Goal: Transaction & Acquisition: Obtain resource

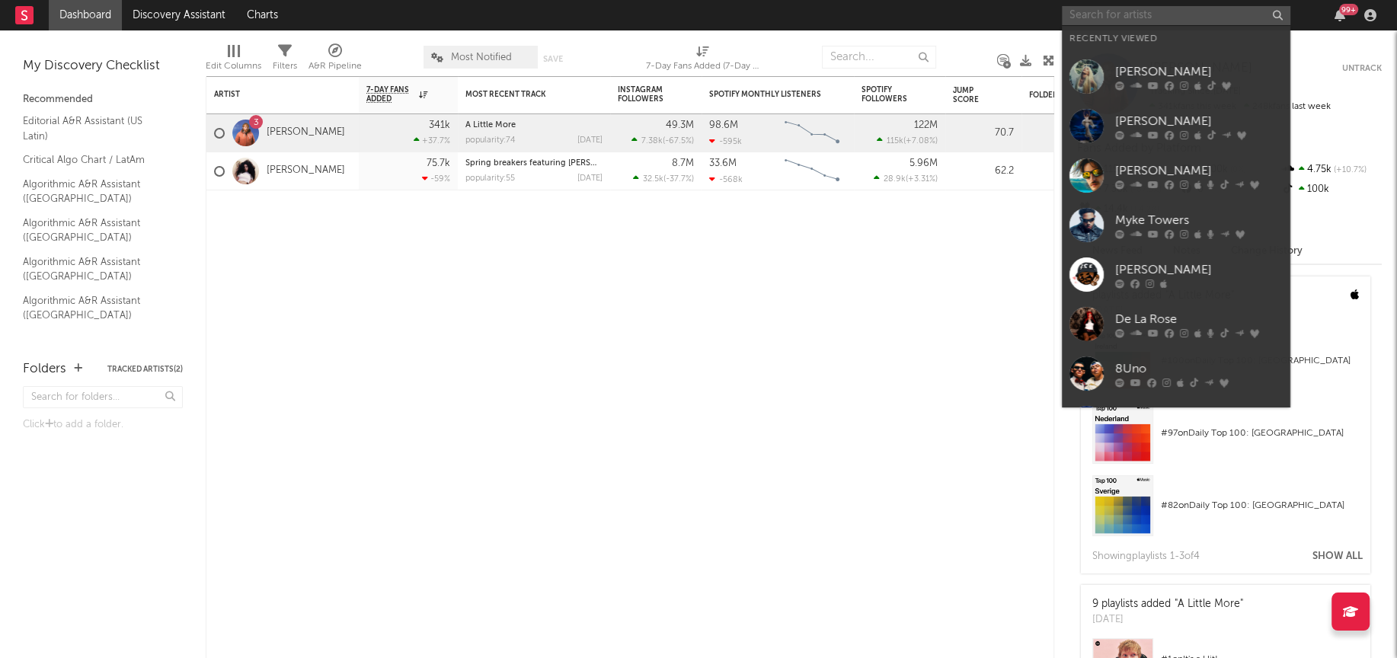
click at [1128, 14] on input "text" at bounding box center [1176, 15] width 229 height 19
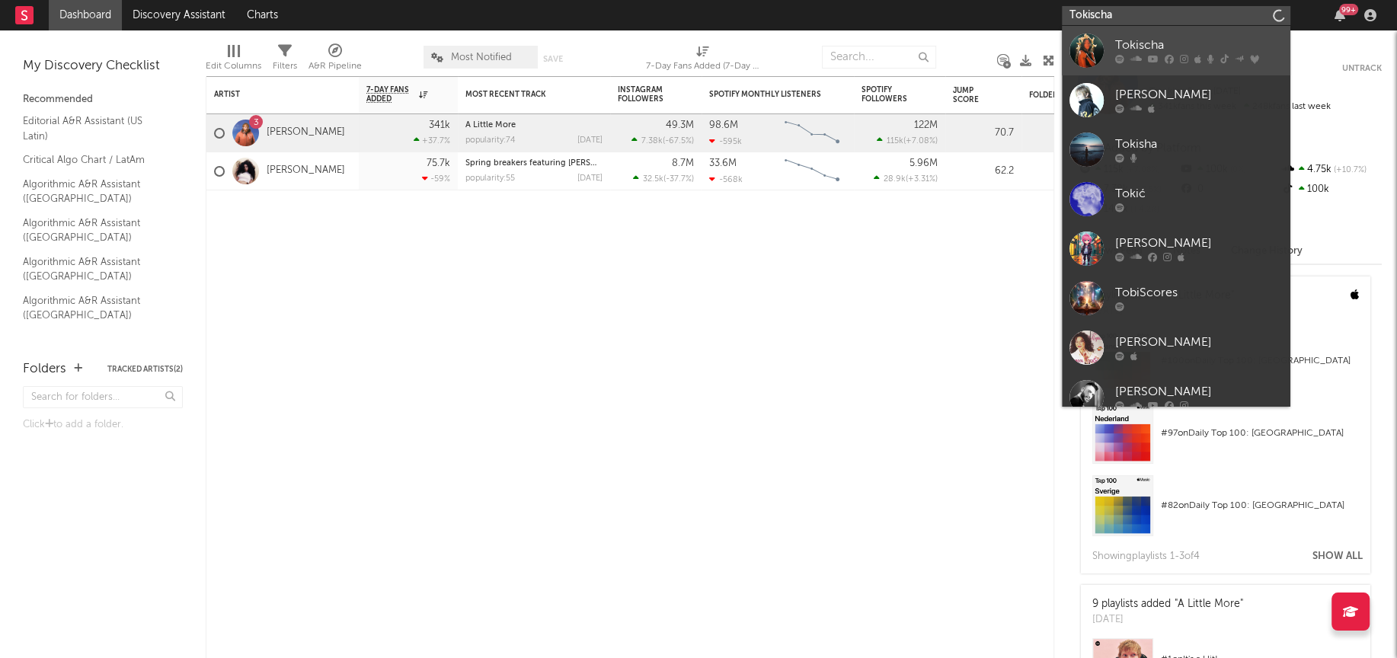
type input "Tokischa"
click at [1096, 51] on div at bounding box center [1087, 51] width 34 height 34
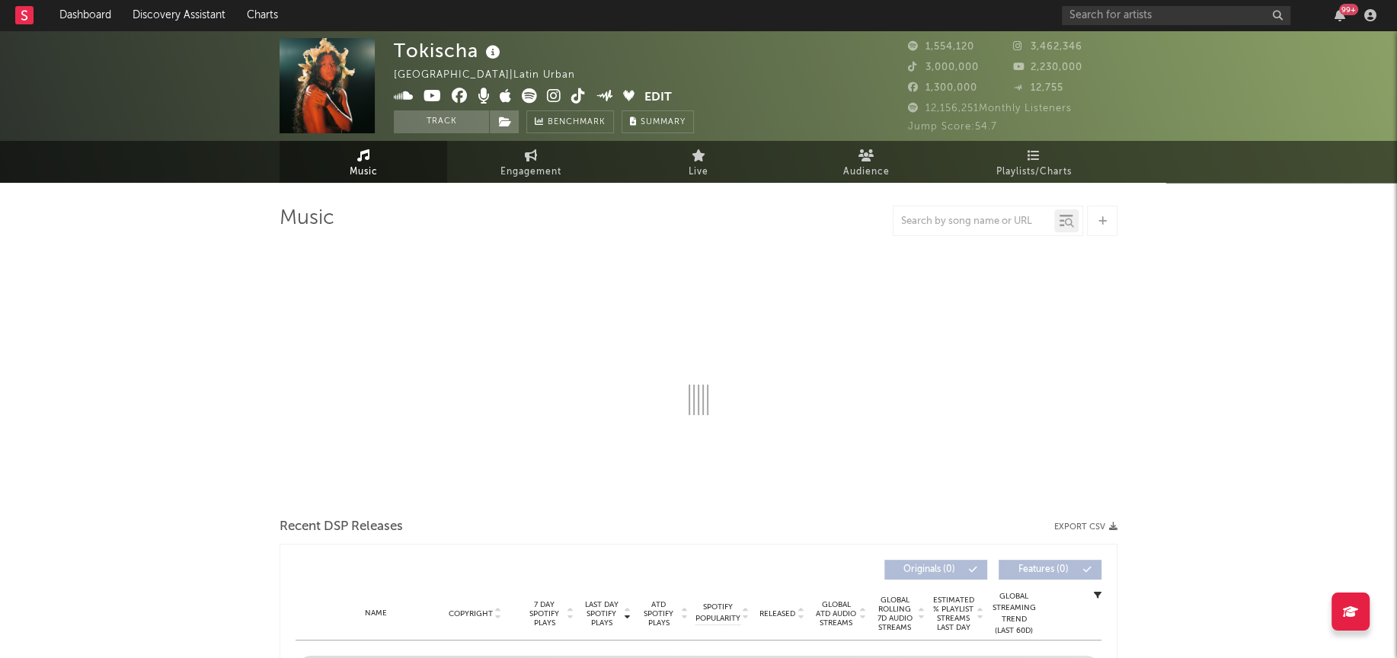
select select "6m"
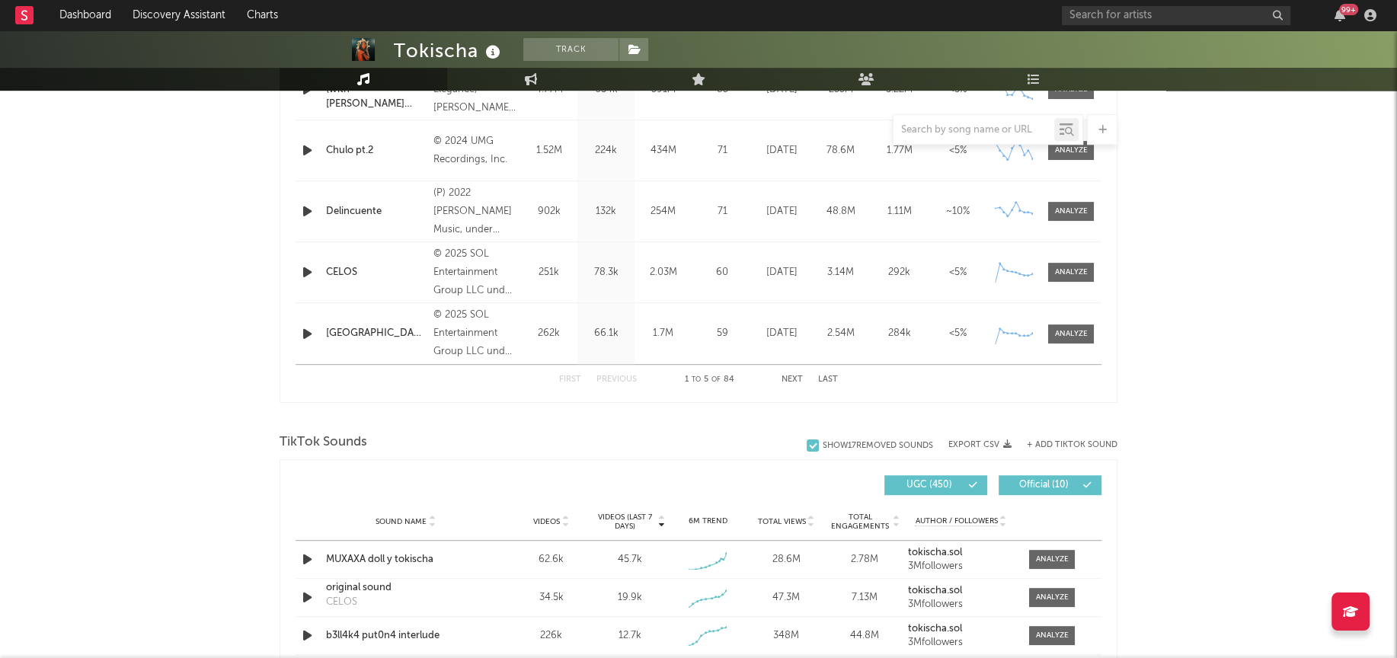
scroll to position [912, 0]
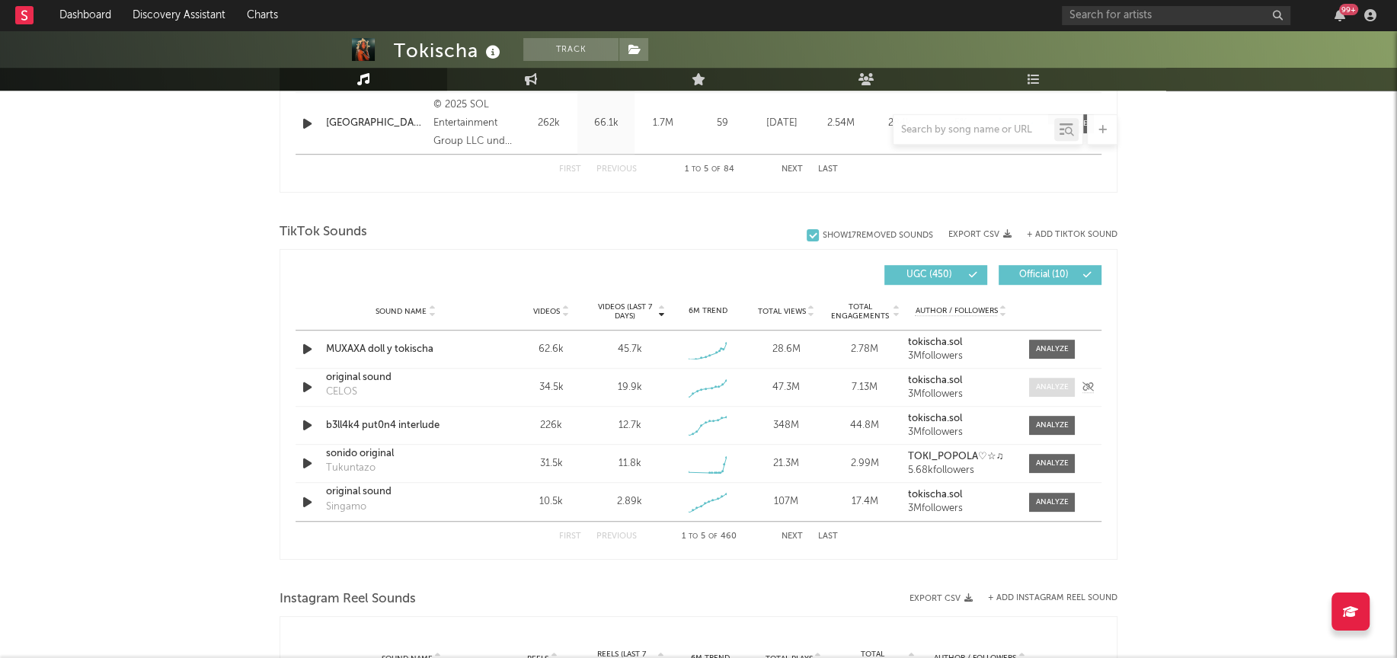
click at [1062, 389] on div at bounding box center [1052, 387] width 33 height 11
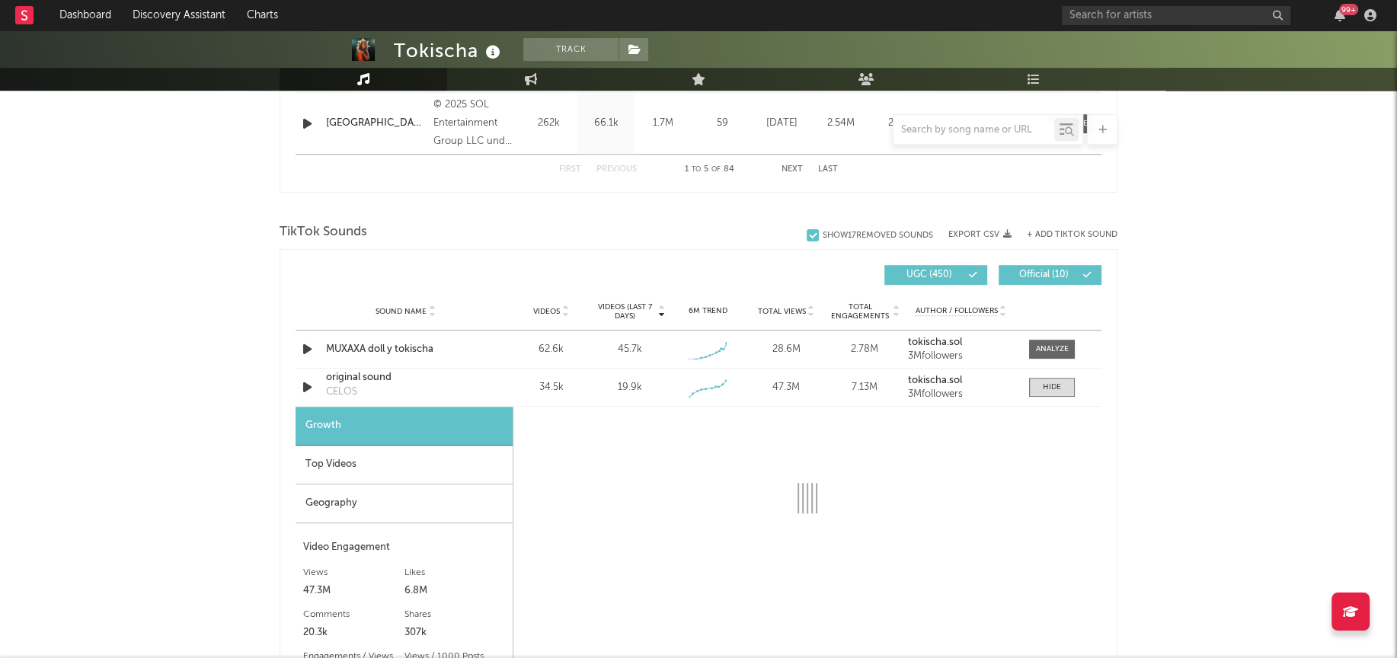
select select "1w"
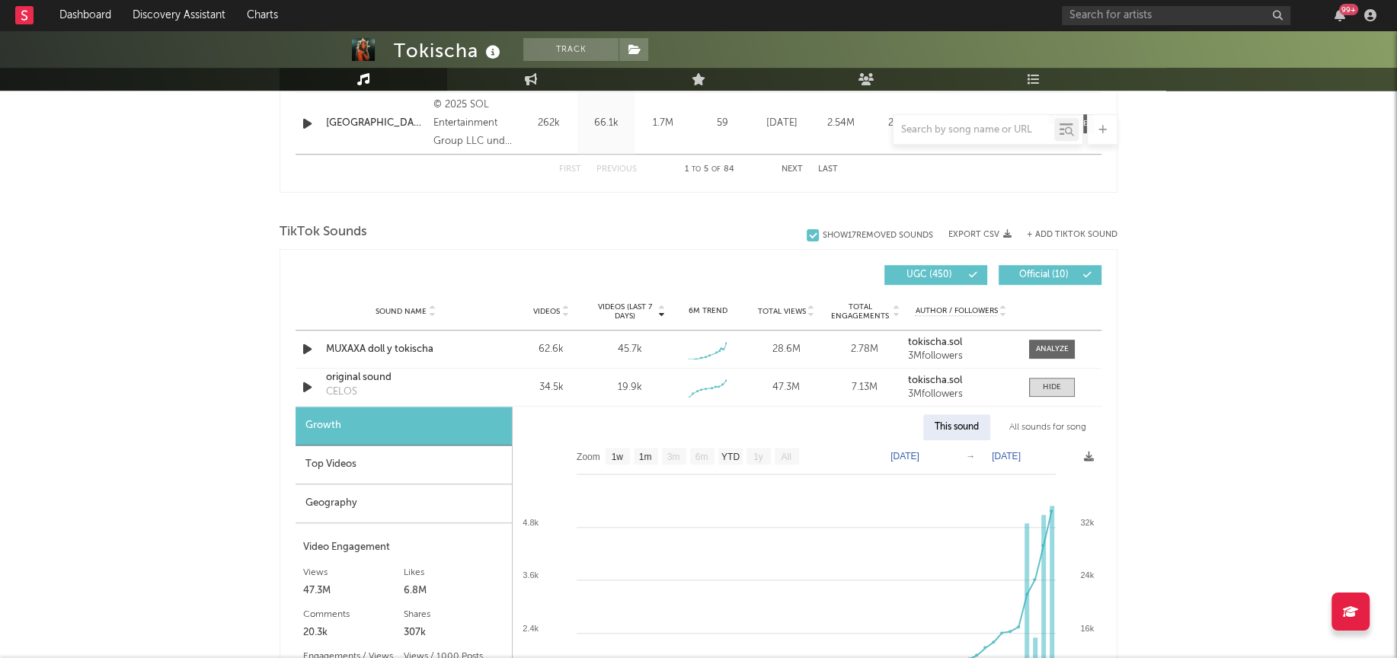
click at [1040, 427] on div "All sounds for song" at bounding box center [1048, 427] width 100 height 26
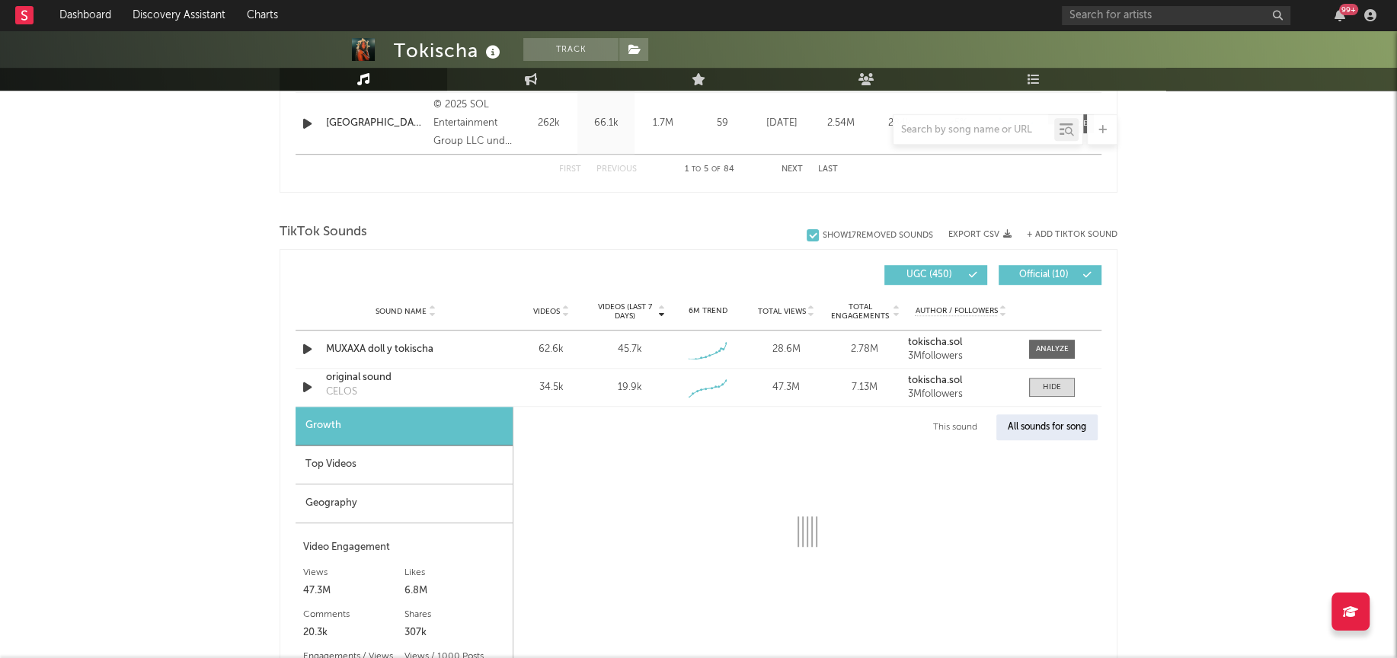
select select "1w"
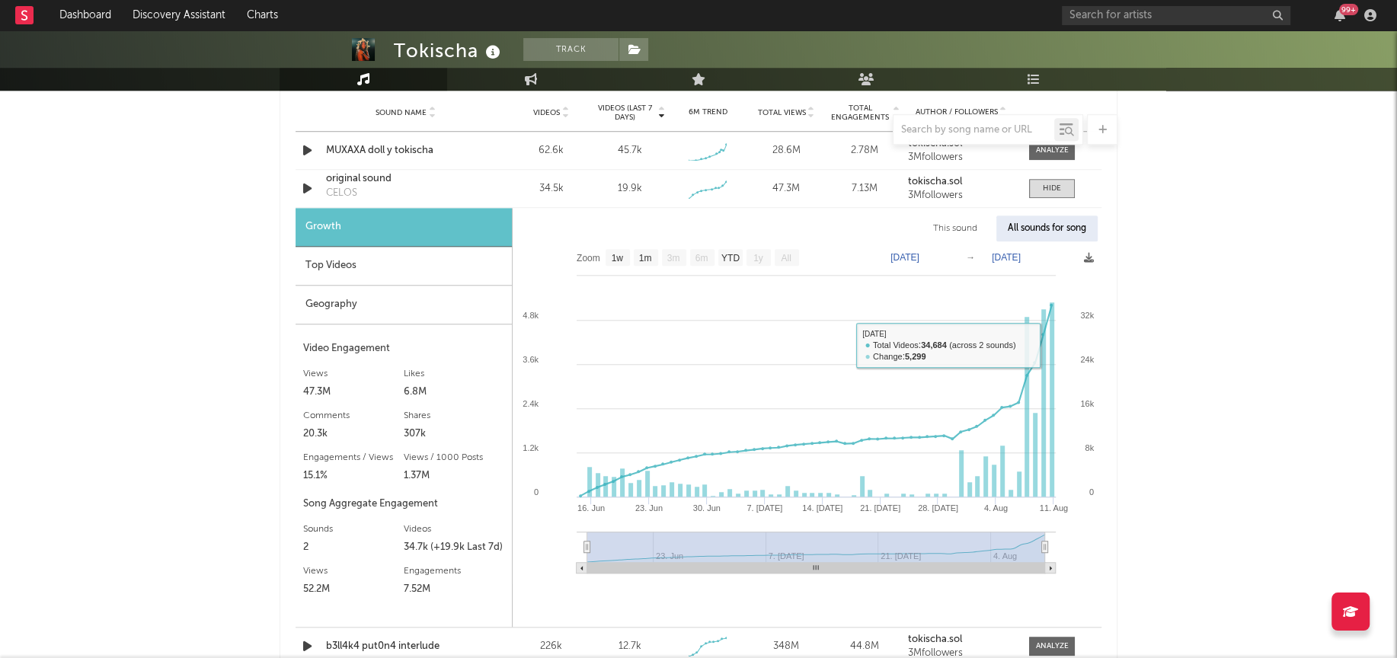
scroll to position [1077, 0]
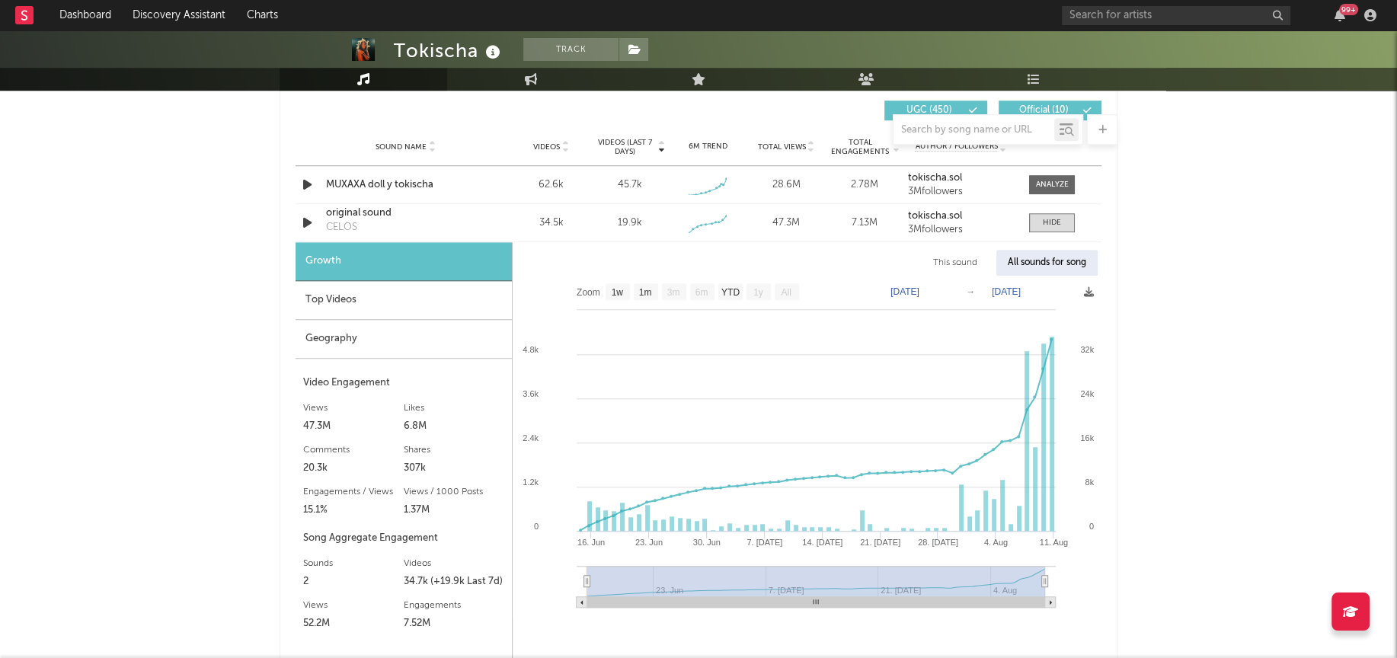
click at [1111, 126] on div at bounding box center [1102, 129] width 30 height 30
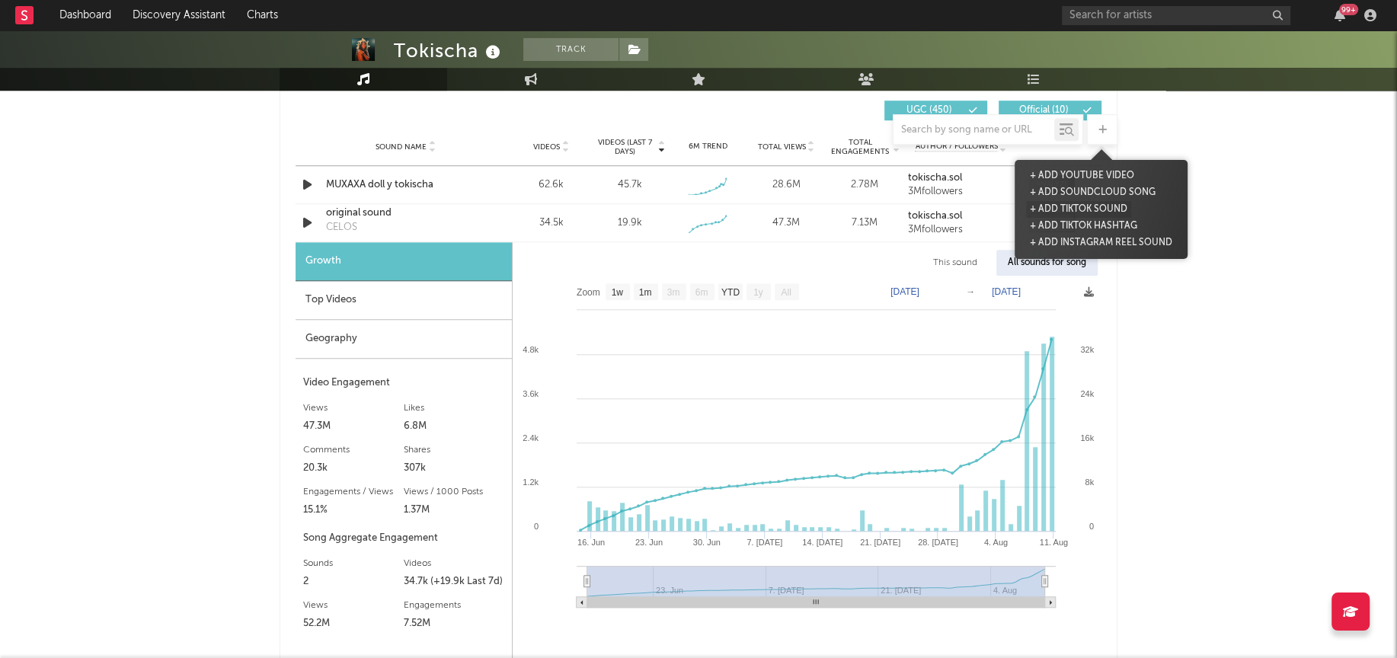
click at [1079, 206] on button "+ Add TikTok Sound" at bounding box center [1078, 209] width 105 height 17
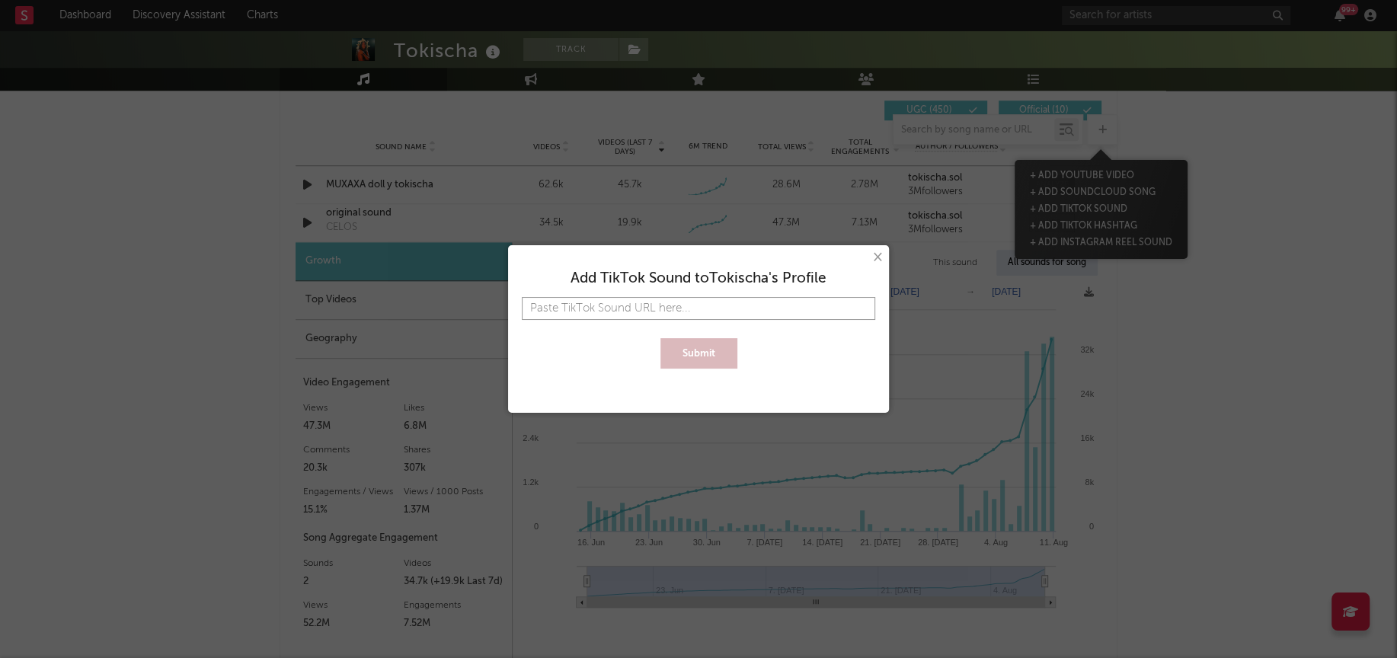
click at [690, 309] on input "text" at bounding box center [699, 308] width 354 height 23
paste input "[URL][DOMAIN_NAME]"
type input "[URL][DOMAIN_NAME]"
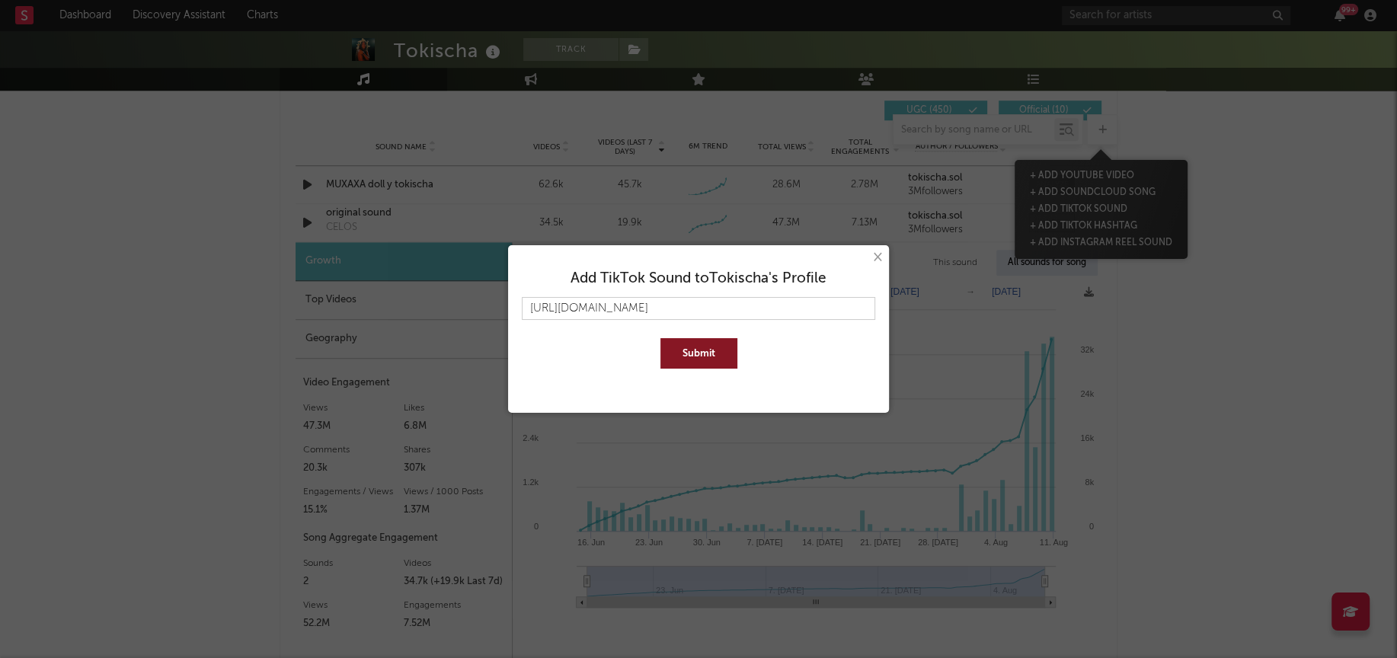
click at [693, 348] on button "Submit" at bounding box center [699, 353] width 77 height 30
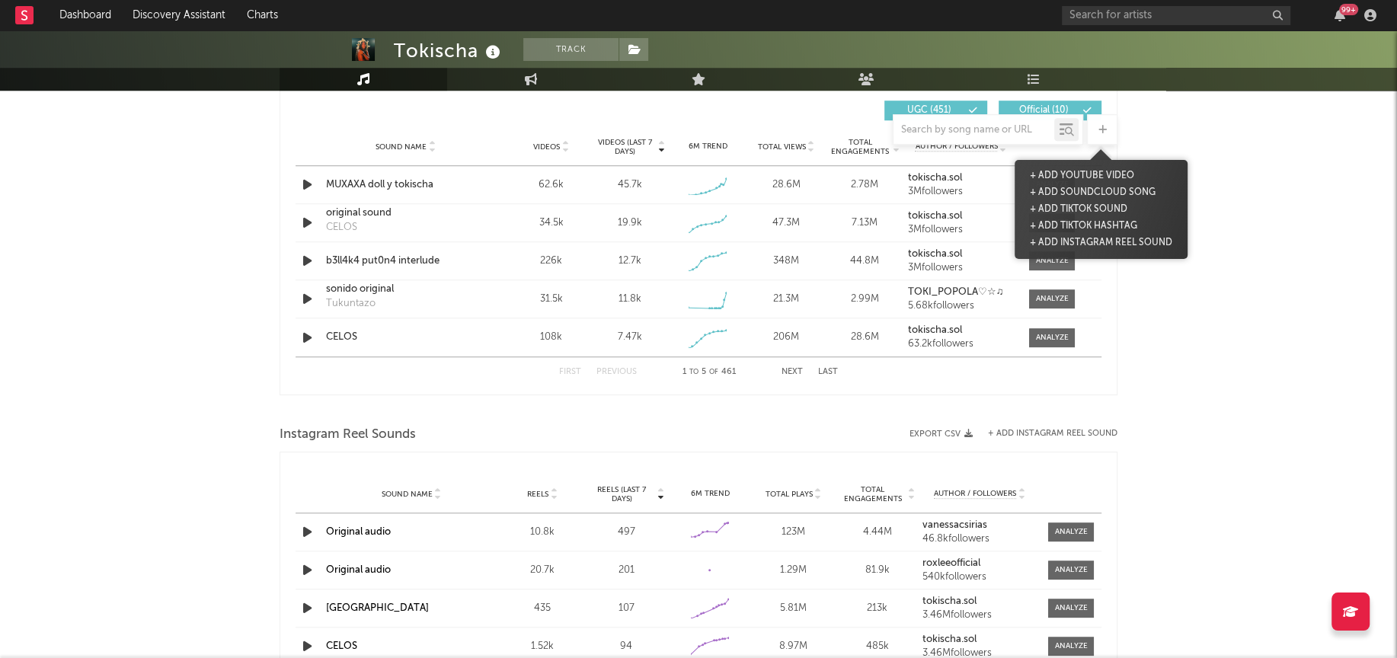
click at [204, 373] on div "Tokischa Track [GEOGRAPHIC_DATA] | Latin Urban Edit Track Benchmark Summary 1,5…" at bounding box center [698, 105] width 1397 height 2302
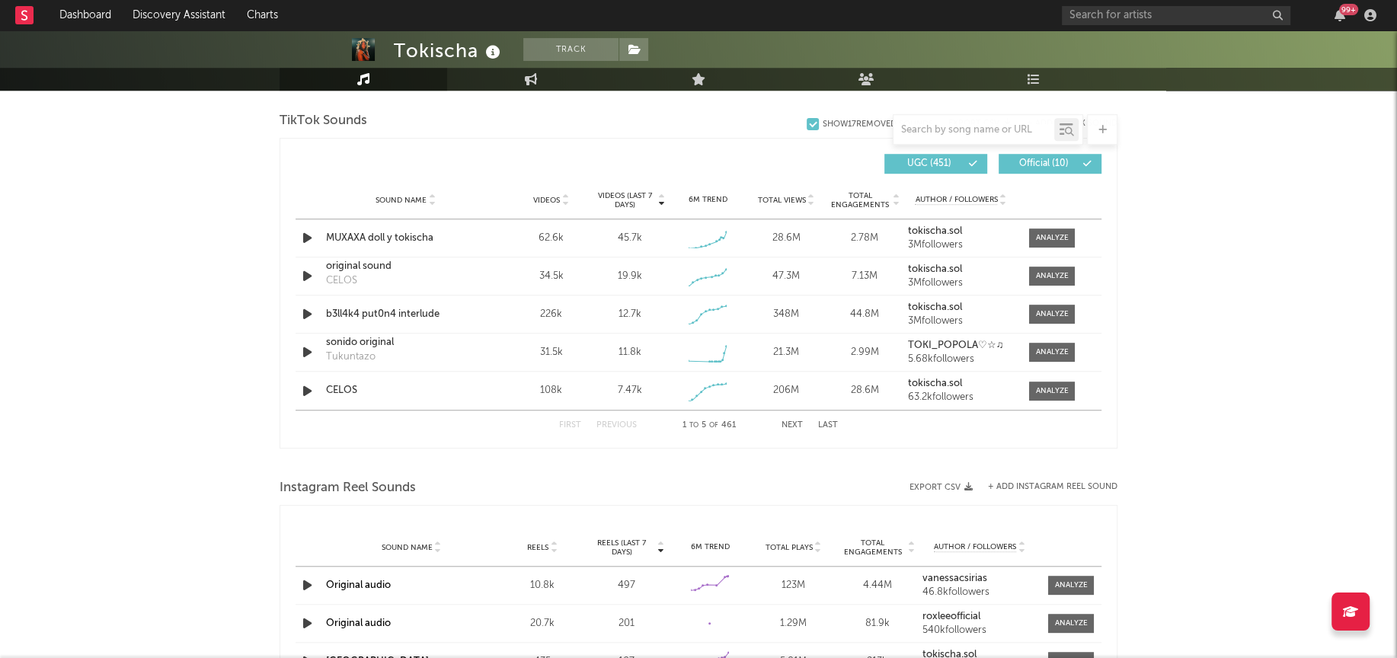
scroll to position [1022, 0]
click at [1051, 391] on div at bounding box center [1052, 391] width 33 height 11
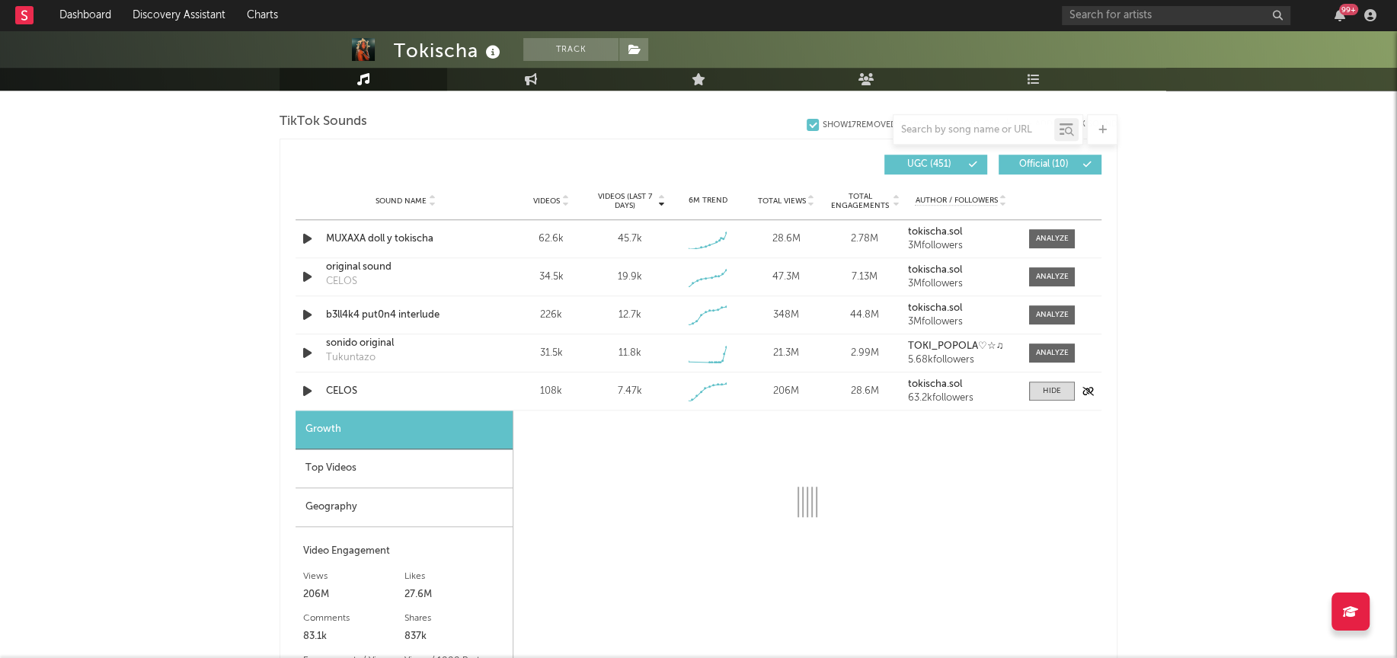
select select "1w"
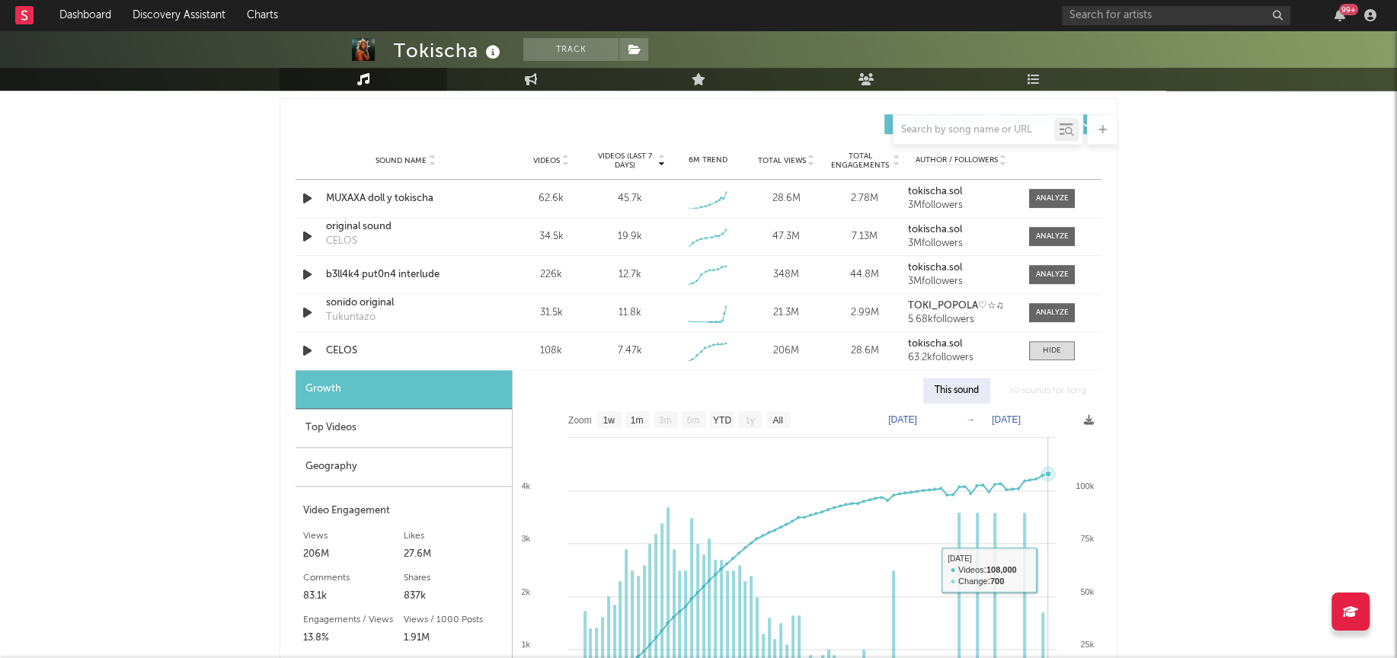
scroll to position [953, 0]
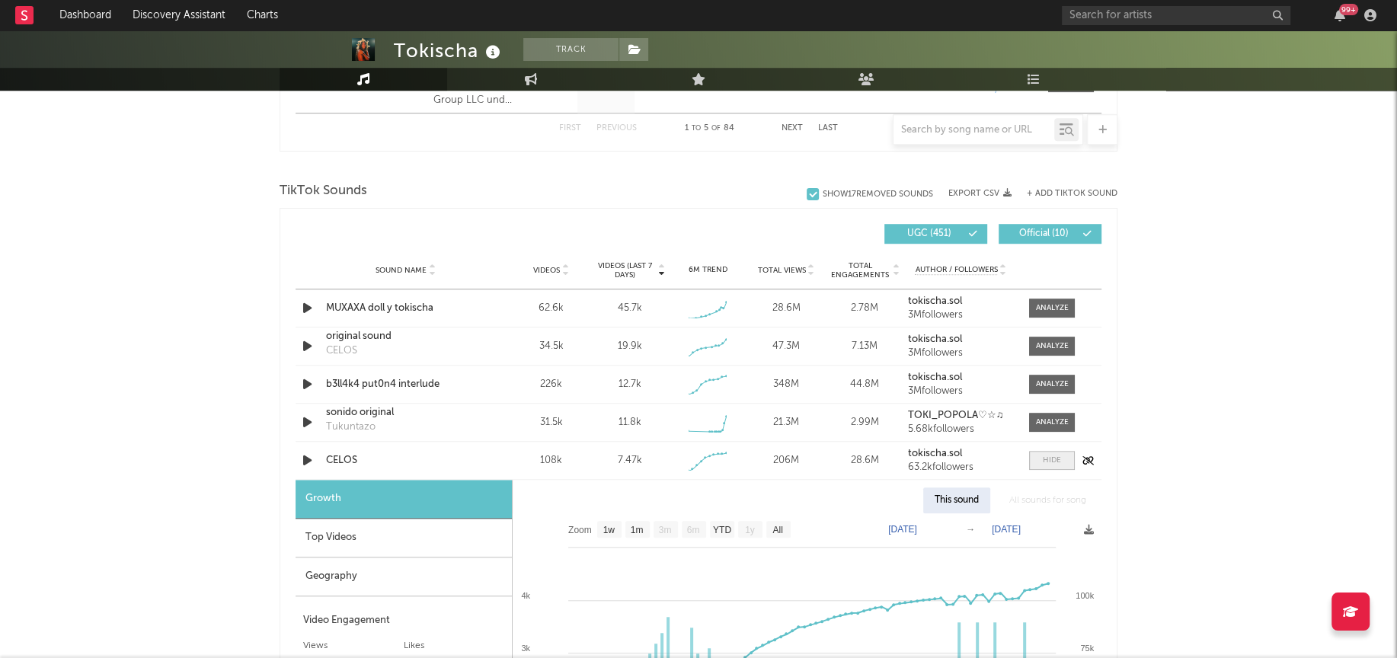
click at [1052, 459] on div at bounding box center [1052, 460] width 18 height 11
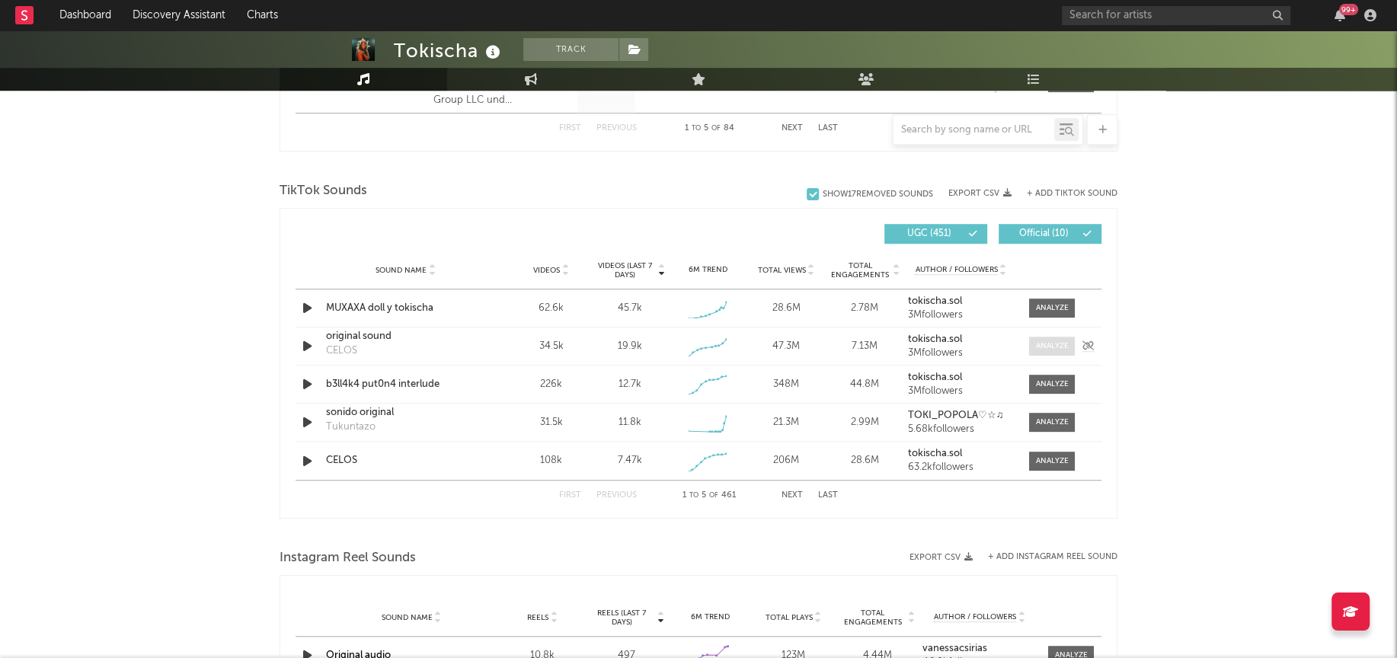
click at [1052, 348] on div at bounding box center [1052, 346] width 33 height 11
select select "1w"
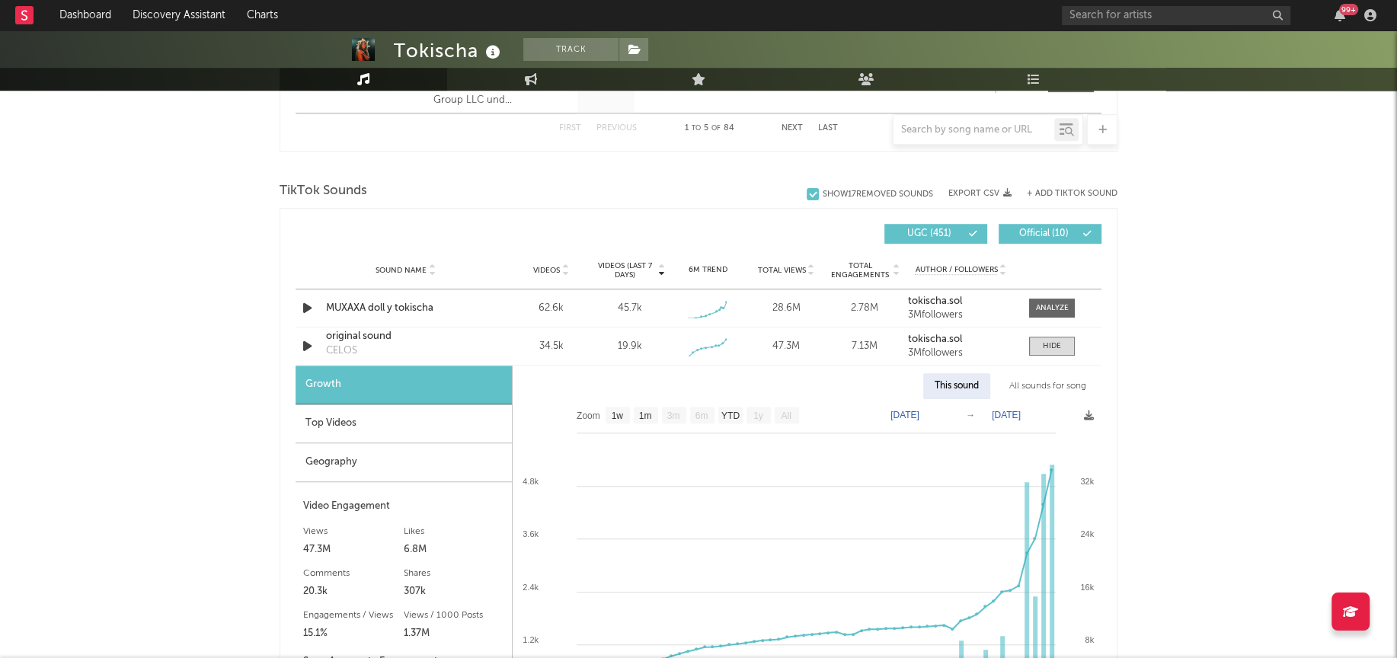
click at [1047, 384] on div "All sounds for song" at bounding box center [1048, 386] width 100 height 26
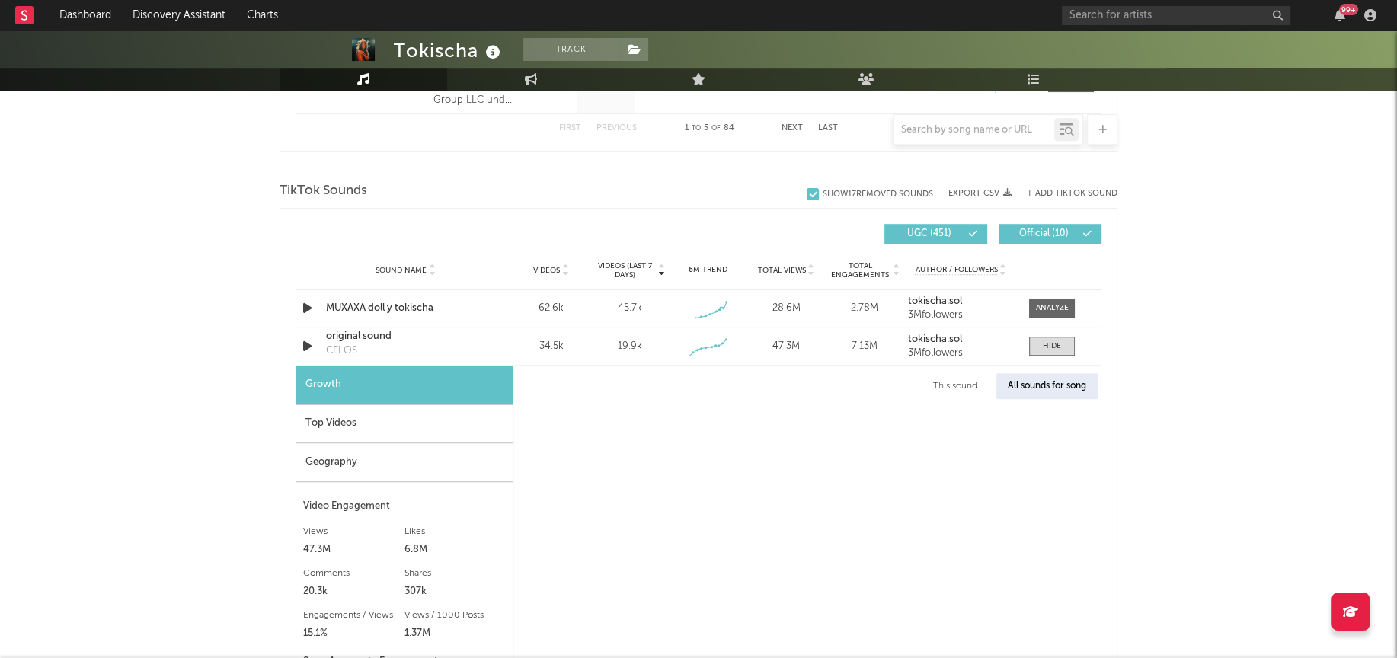
select select "1w"
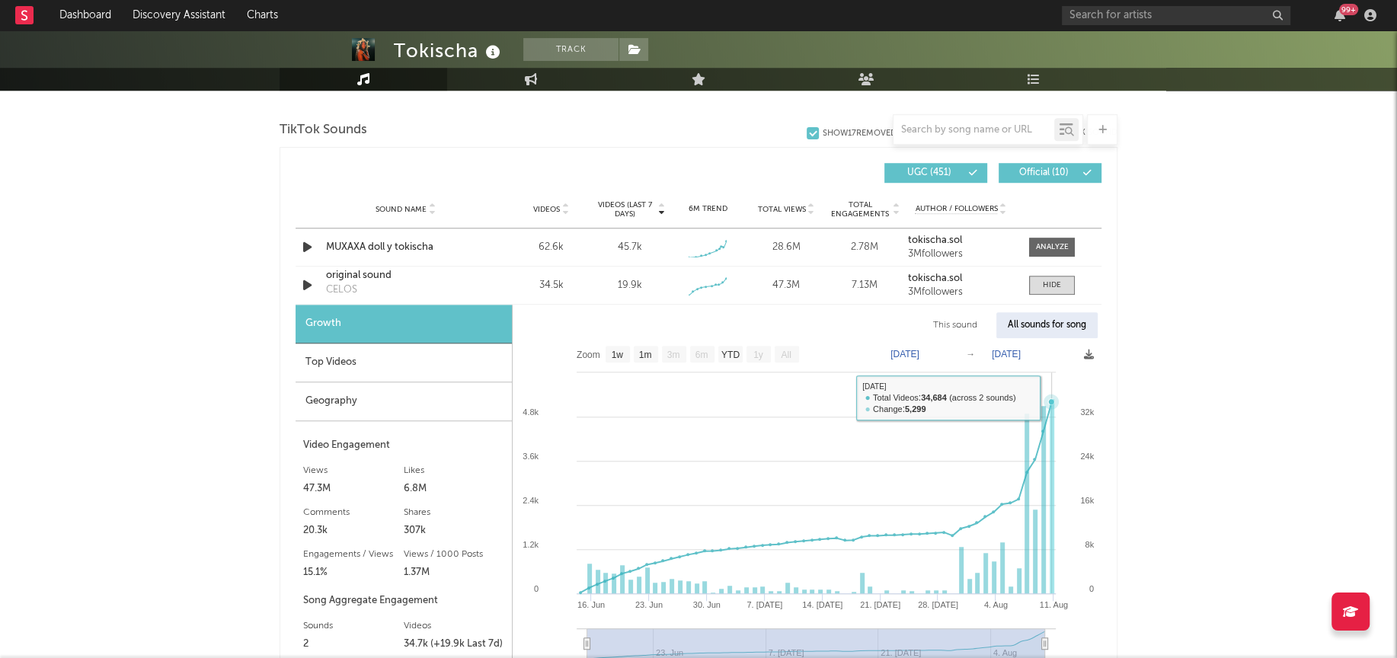
scroll to position [1026, 0]
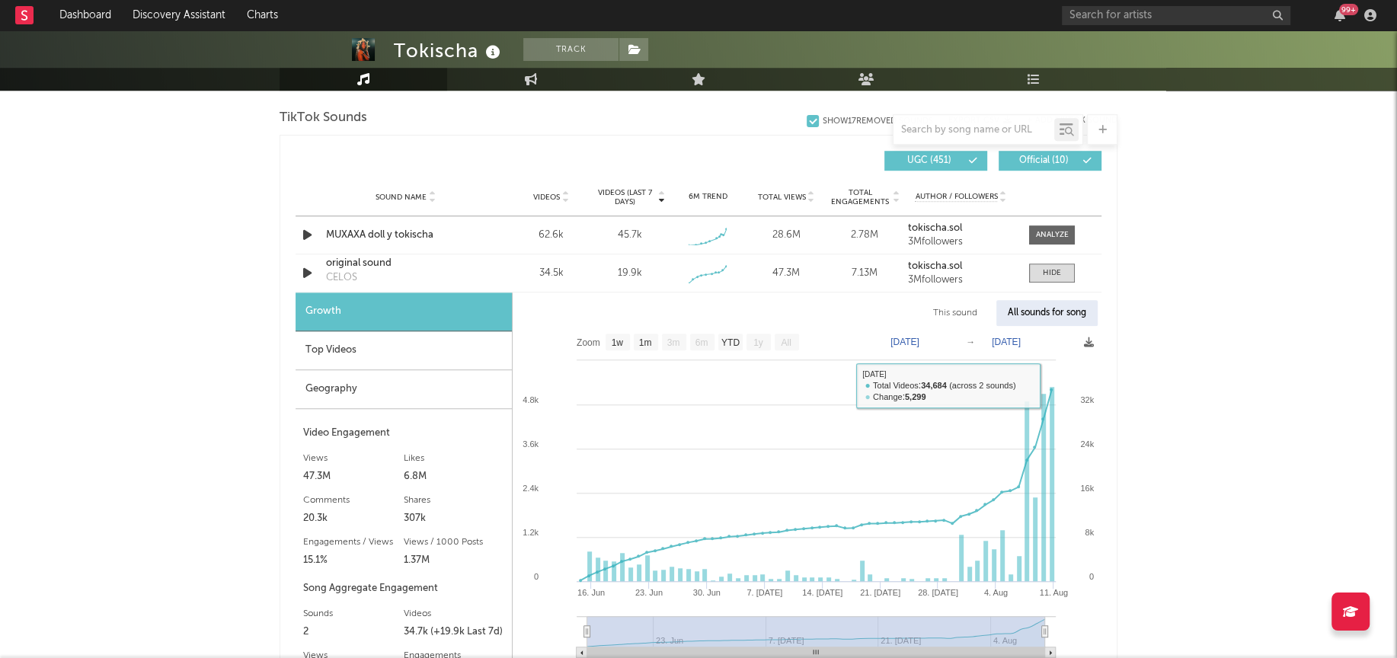
click at [1235, 249] on div "Tokischa Track [GEOGRAPHIC_DATA] | Latin Urban Edit Track Benchmark Summary 1,5…" at bounding box center [698, 364] width 1397 height 2721
click at [311, 356] on div "Top Videos" at bounding box center [404, 350] width 216 height 39
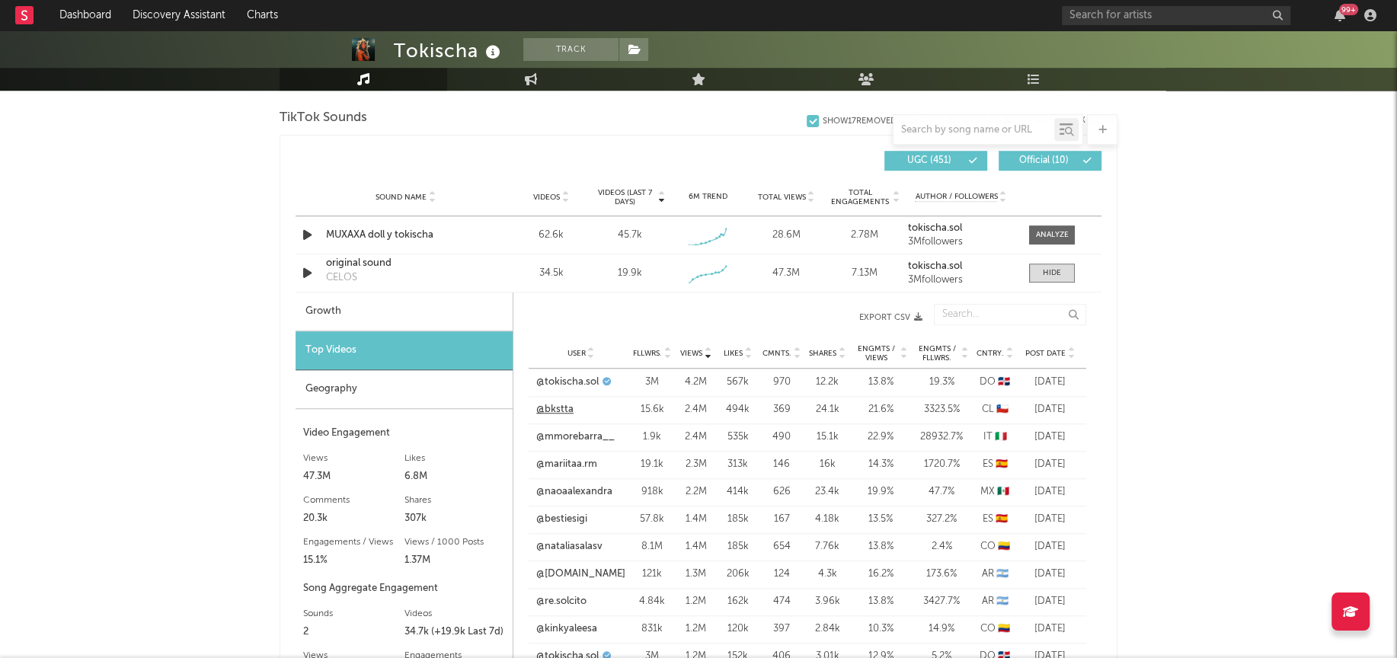
click at [556, 410] on link "@bkstta" at bounding box center [554, 409] width 37 height 15
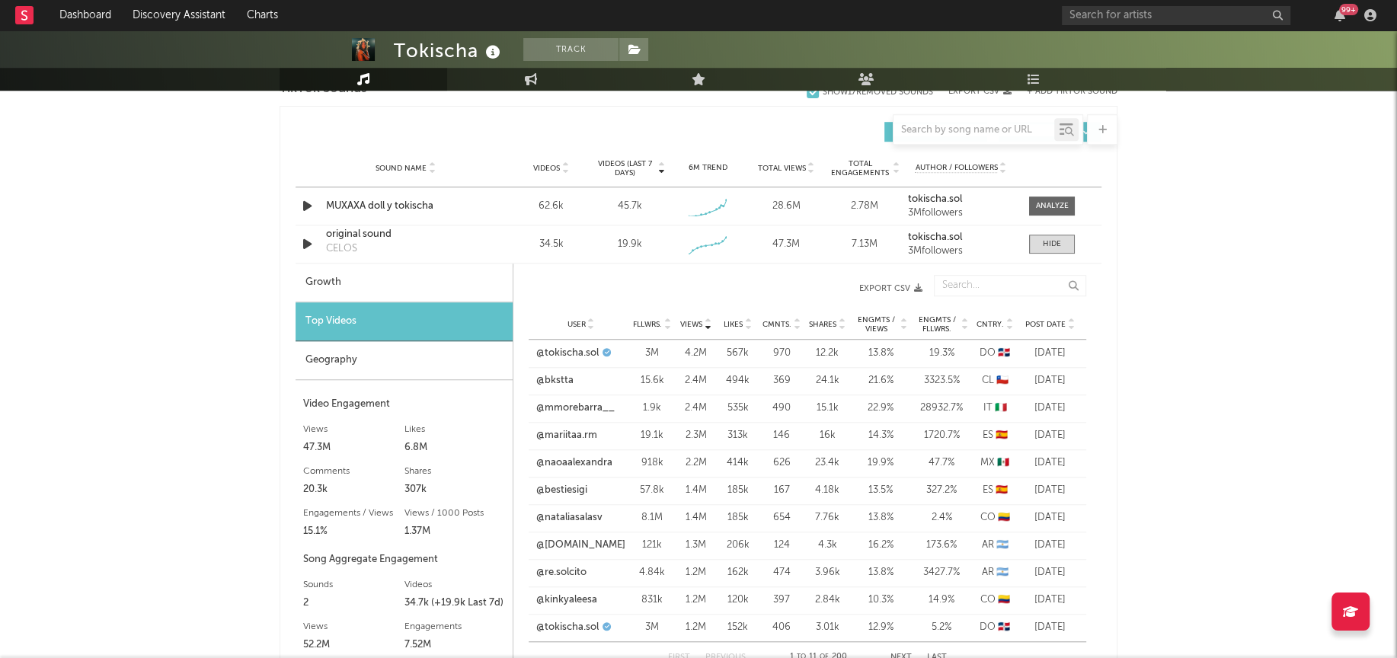
scroll to position [1061, 0]
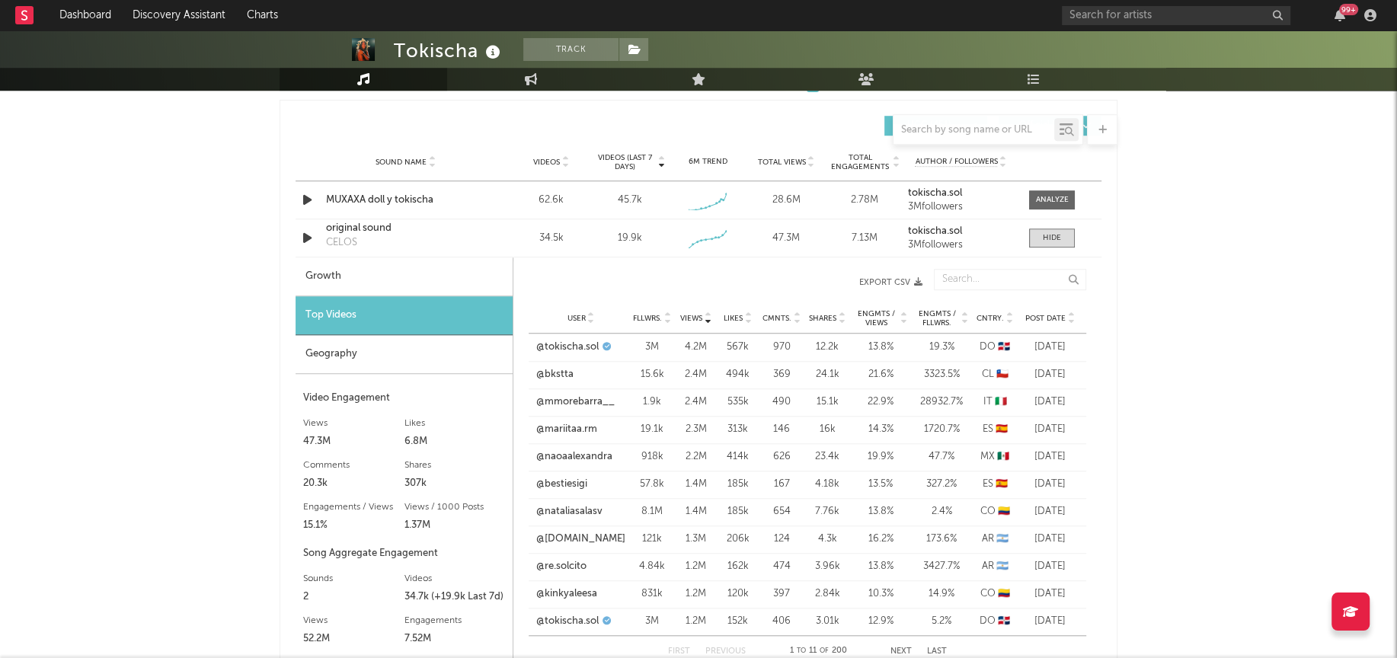
click at [1045, 315] on span "Post Date" at bounding box center [1045, 318] width 40 height 9
click at [573, 347] on link "@s0yisabella" at bounding box center [565, 347] width 58 height 15
click at [551, 453] on link "@zori_cardozo" at bounding box center [571, 457] width 70 height 15
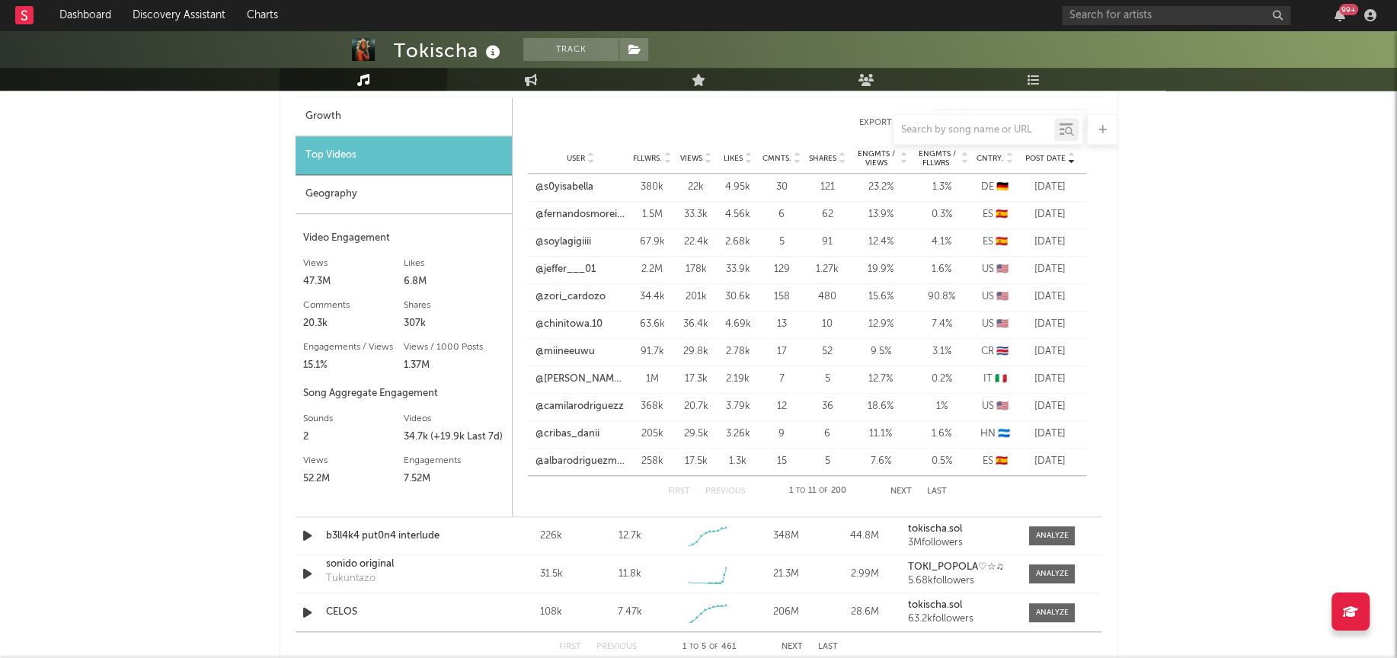
scroll to position [1225, 0]
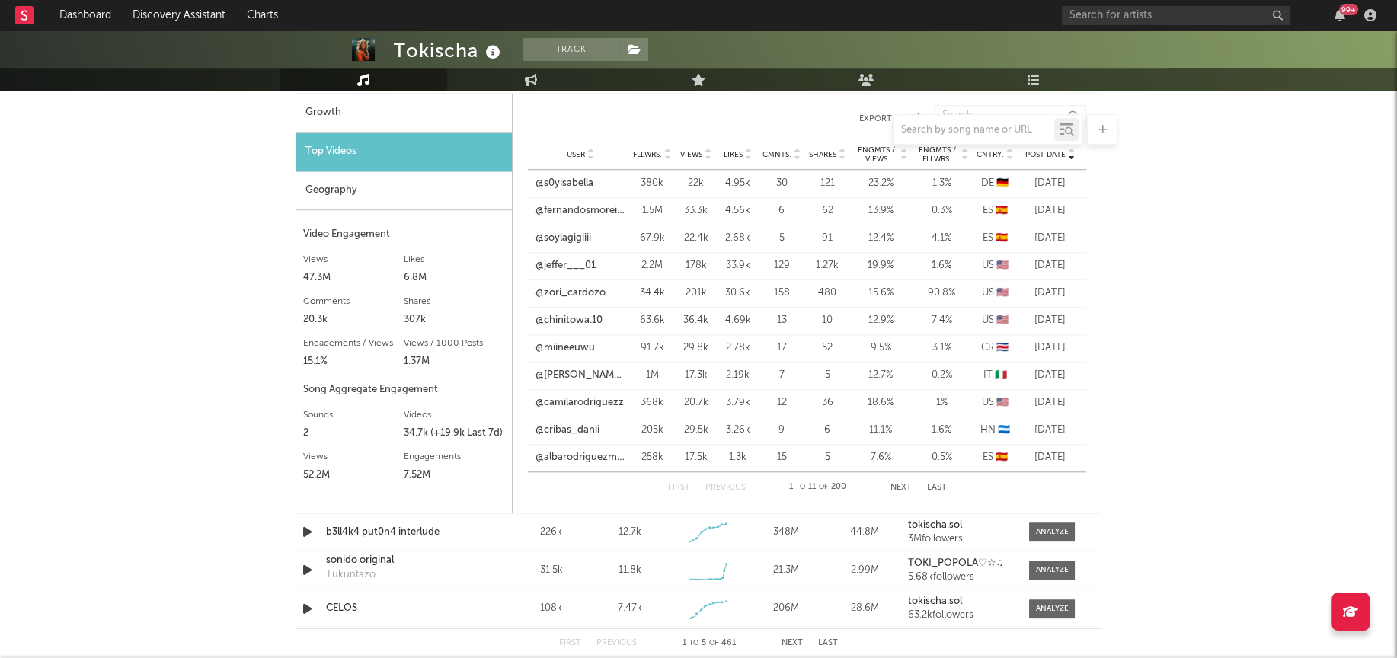
click at [904, 484] on button "Next" at bounding box center [901, 488] width 21 height 8
click at [555, 235] on link "@fraancoo_04" at bounding box center [570, 238] width 68 height 15
click at [558, 293] on link "@delfiausedv" at bounding box center [566, 293] width 60 height 15
click at [555, 431] on link "@miroslabasoria" at bounding box center [573, 430] width 75 height 15
click at [903, 485] on button "Next" at bounding box center [901, 488] width 21 height 8
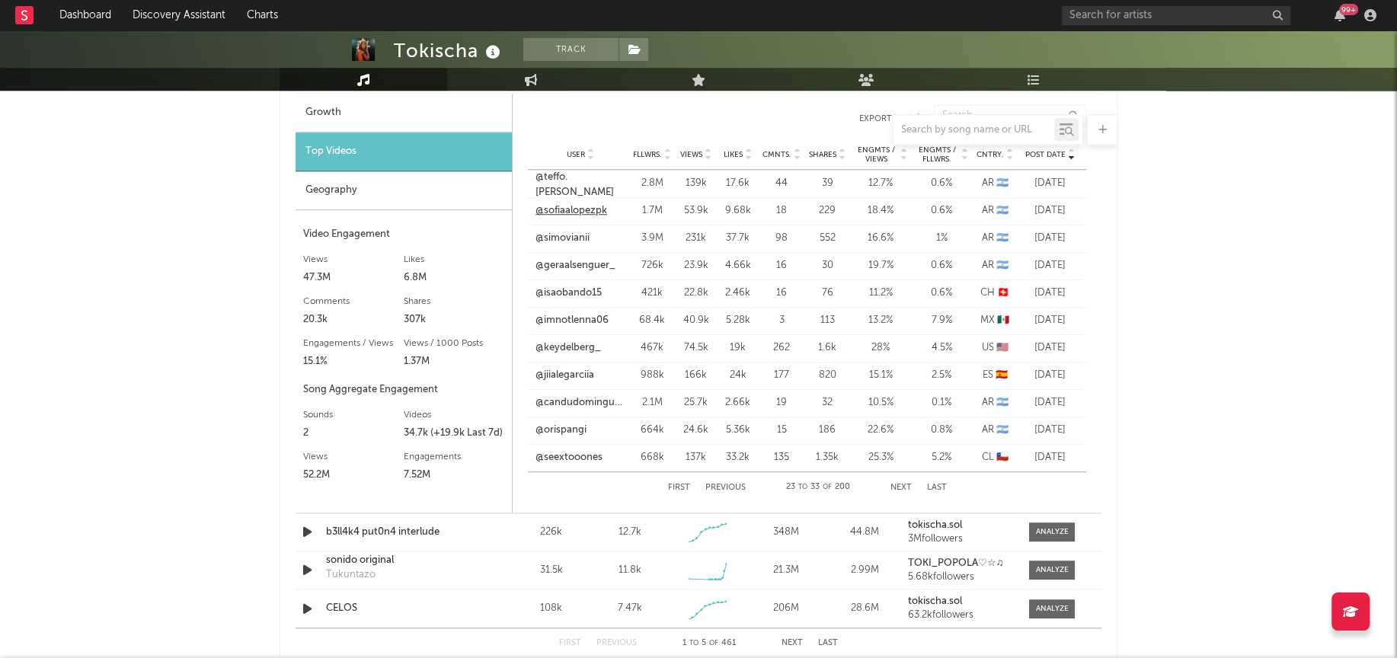
click at [571, 212] on link "@sofiaalopezpk" at bounding box center [572, 210] width 72 height 15
